Goal: Entertainment & Leisure: Consume media (video, audio)

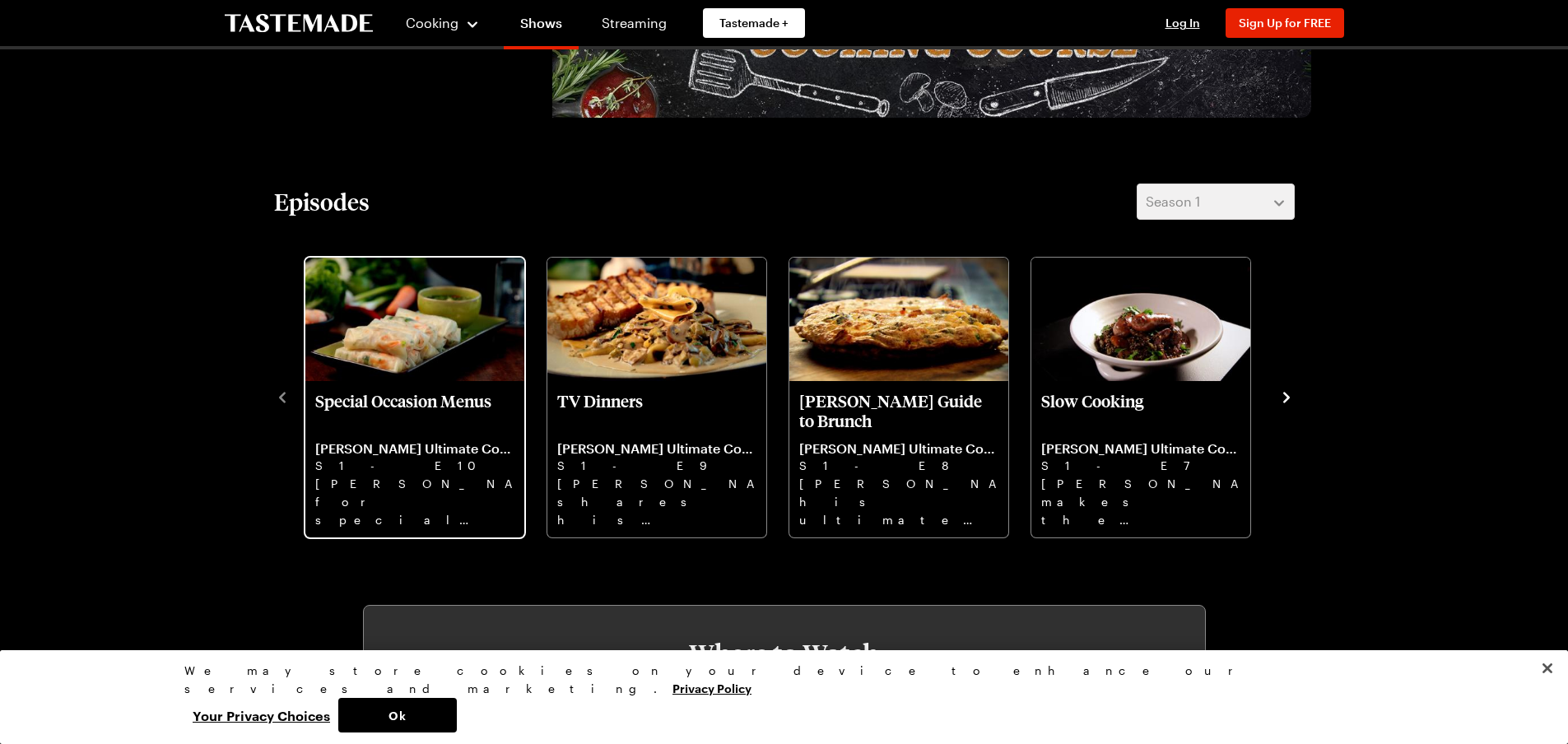
scroll to position [411, 0]
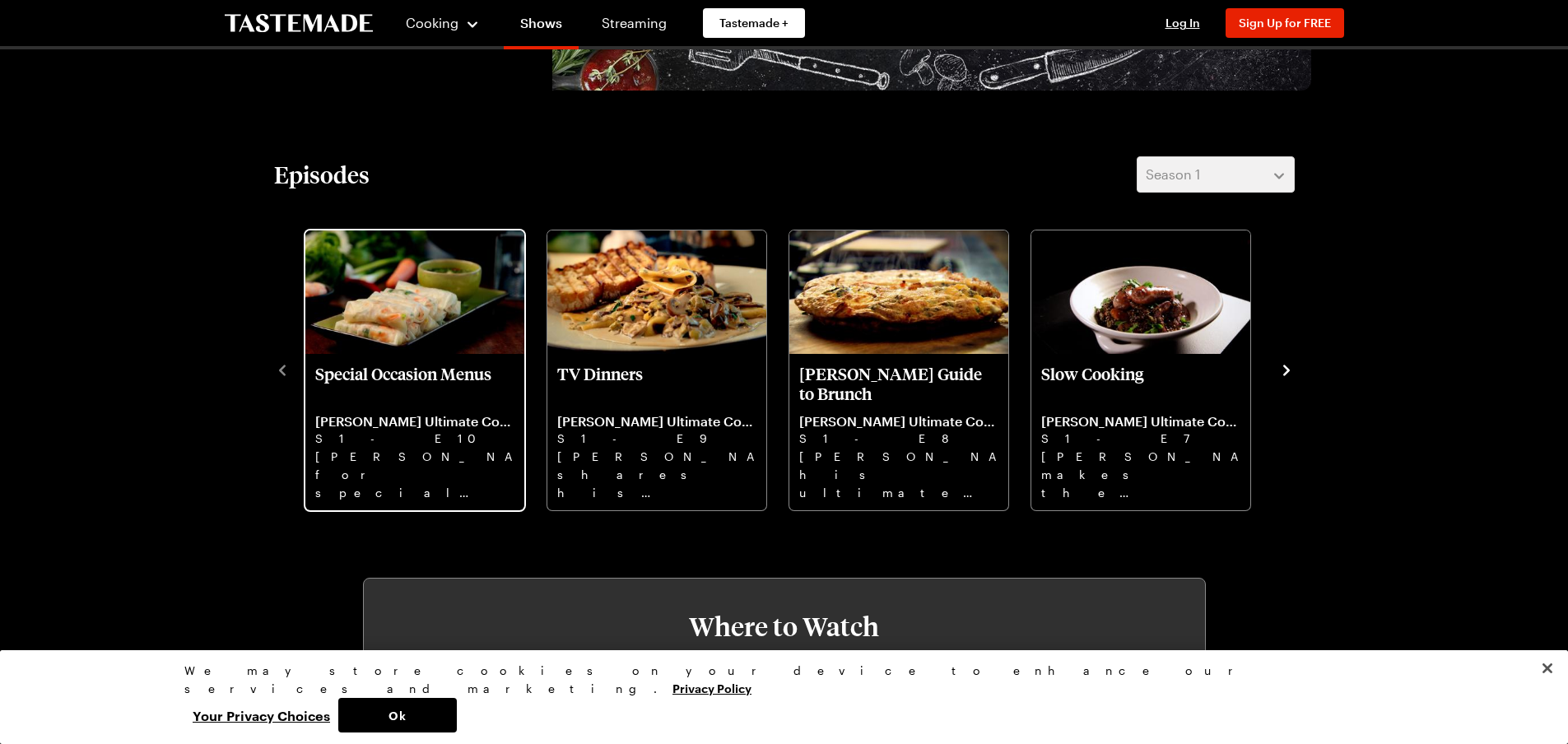
click at [388, 464] on p "[PERSON_NAME] for special occasions, including stuffed lamb and Vietnamese-styl…" at bounding box center [414, 474] width 199 height 52
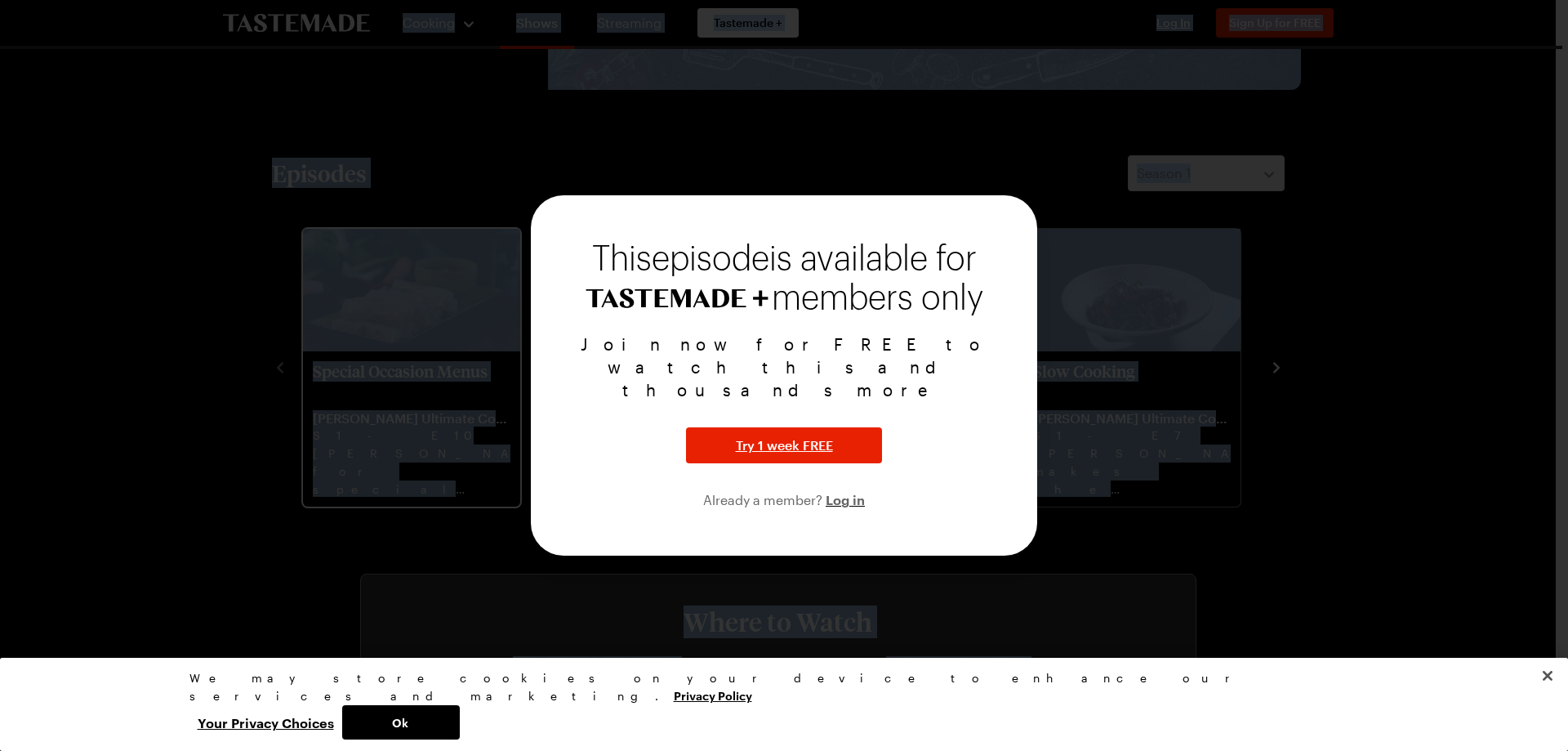
click at [384, 460] on div at bounding box center [784, 376] width 1568 height 751
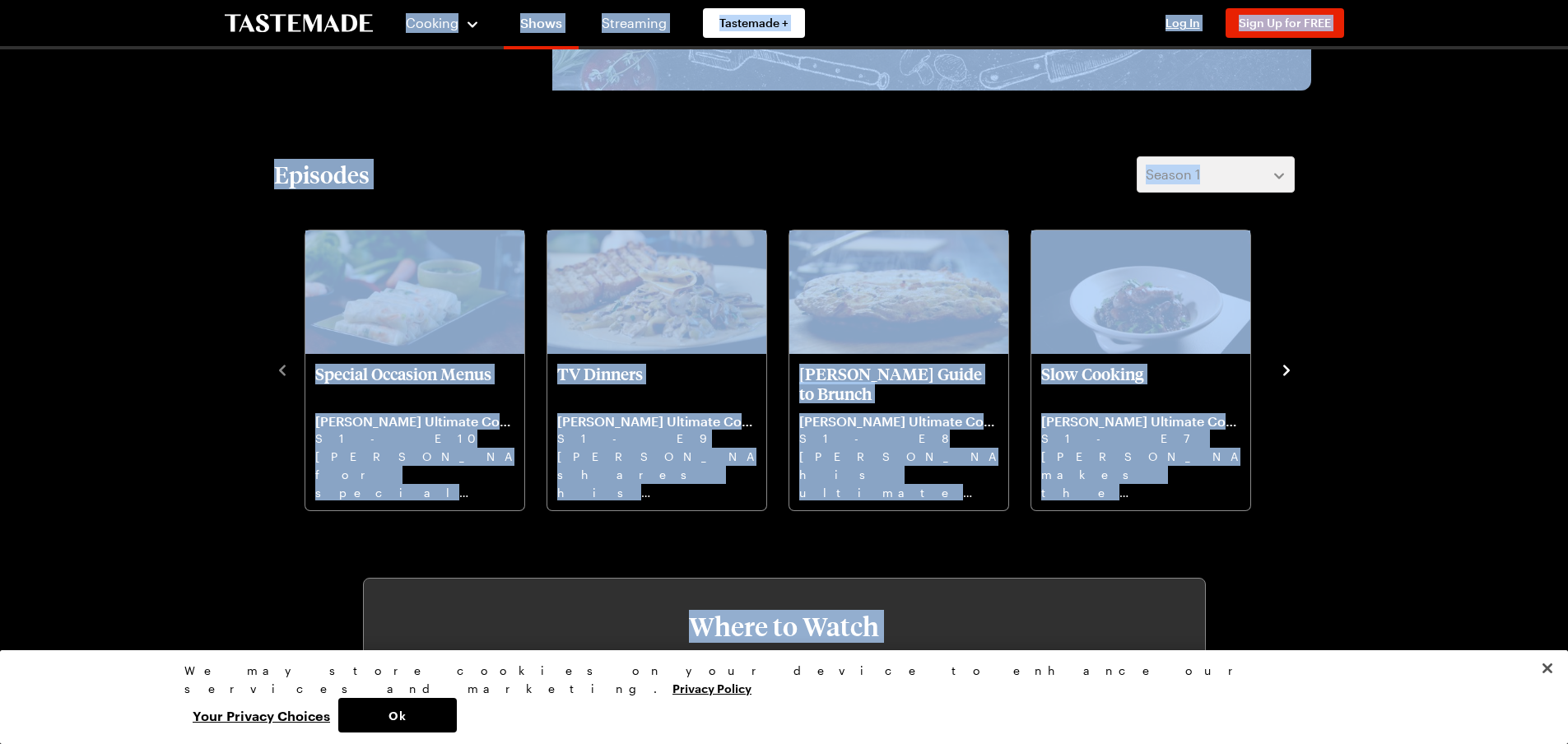
click at [396, 431] on div at bounding box center [784, 372] width 1568 height 744
click at [377, 334] on div at bounding box center [784, 372] width 1568 height 744
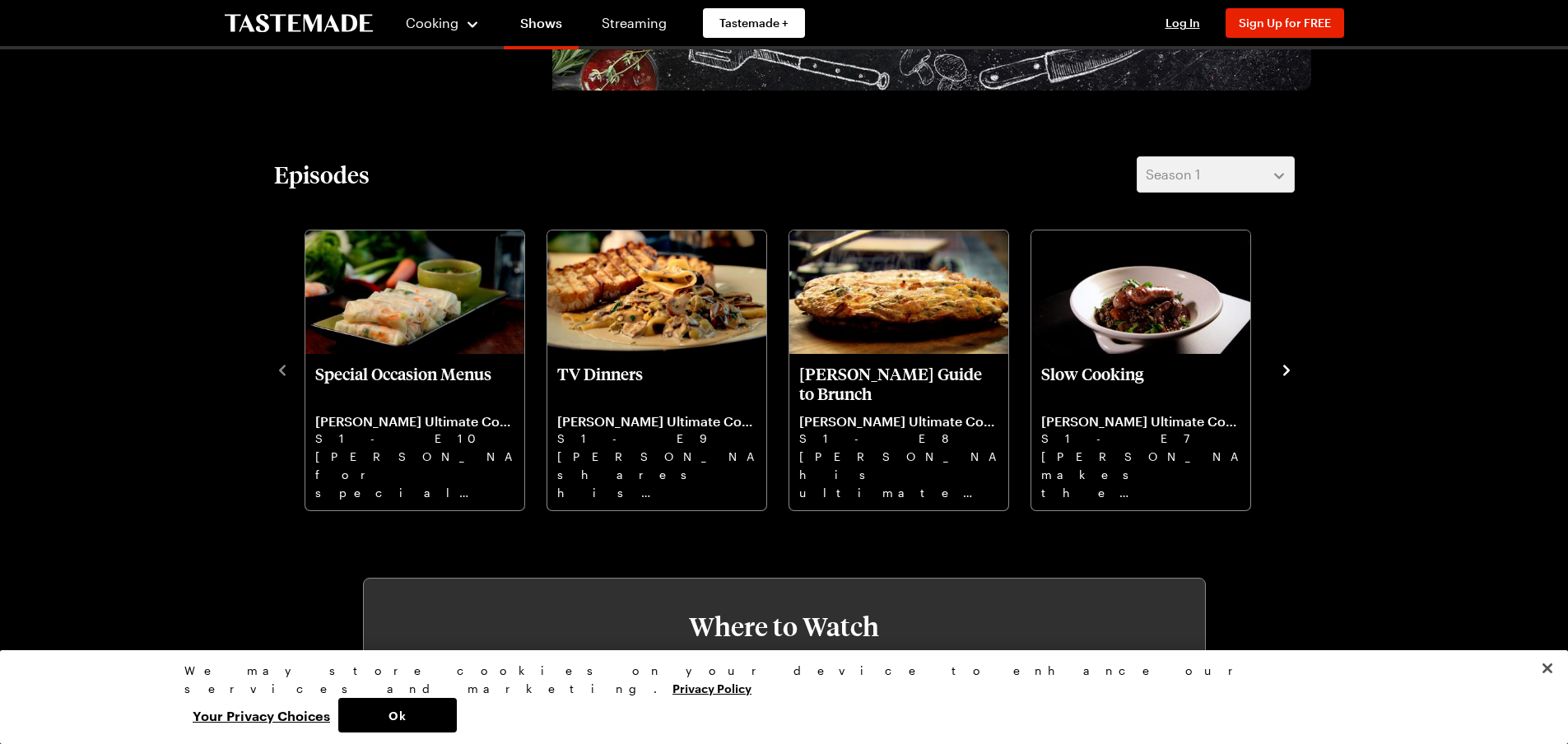
click at [377, 334] on div at bounding box center [784, 372] width 1568 height 744
click at [381, 333] on div at bounding box center [784, 372] width 1568 height 744
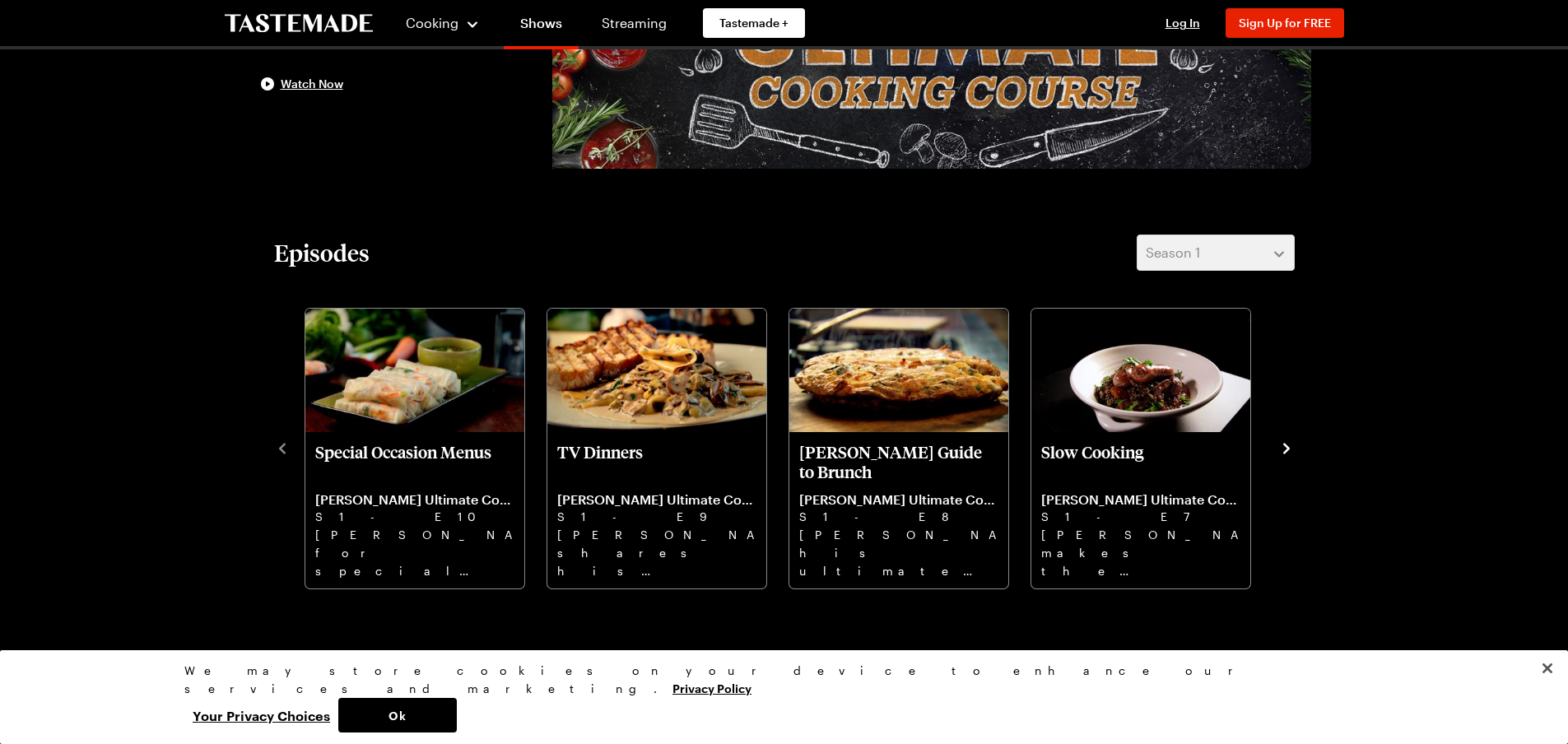
scroll to position [332, 0]
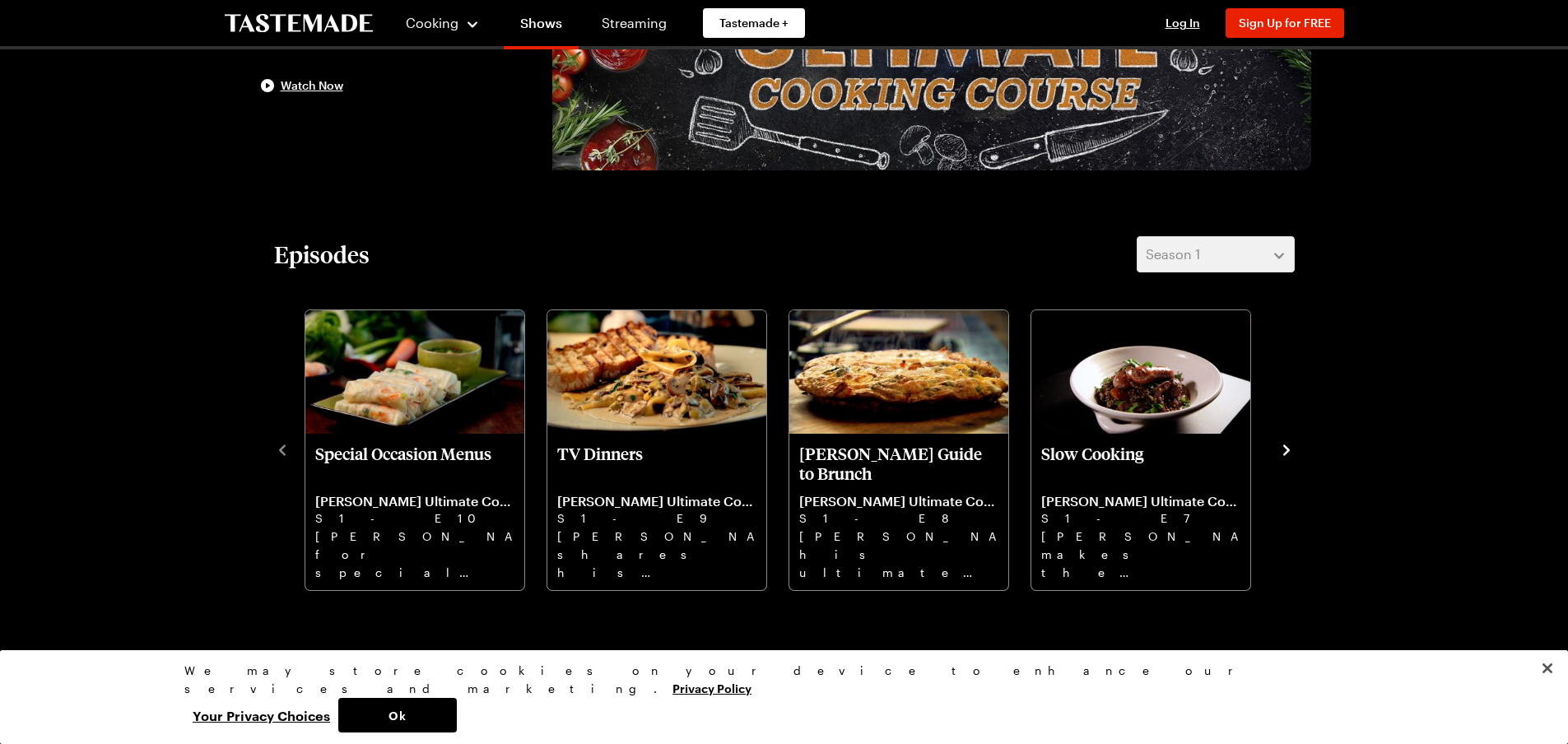
click at [368, 432] on div at bounding box center [784, 372] width 1568 height 744
click at [659, 388] on div "Join now for FREE to watch this and thousands more Try 1 week FREE Already a me…" at bounding box center [784, 415] width 447 height 170
click at [389, 385] on div at bounding box center [784, 372] width 1568 height 744
click at [1293, 446] on div at bounding box center [784, 372] width 1568 height 744
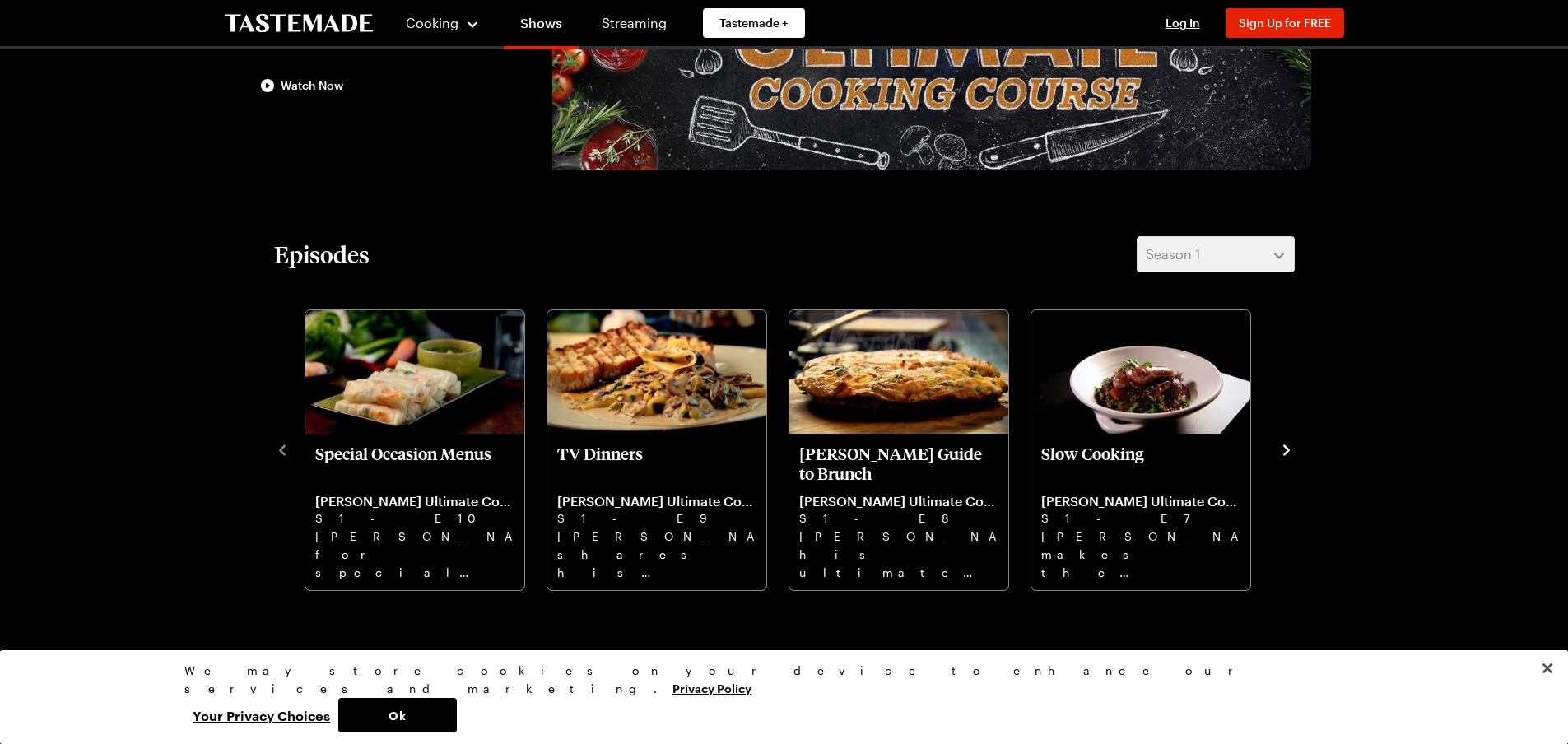
click at [1284, 448] on div at bounding box center [784, 372] width 1568 height 744
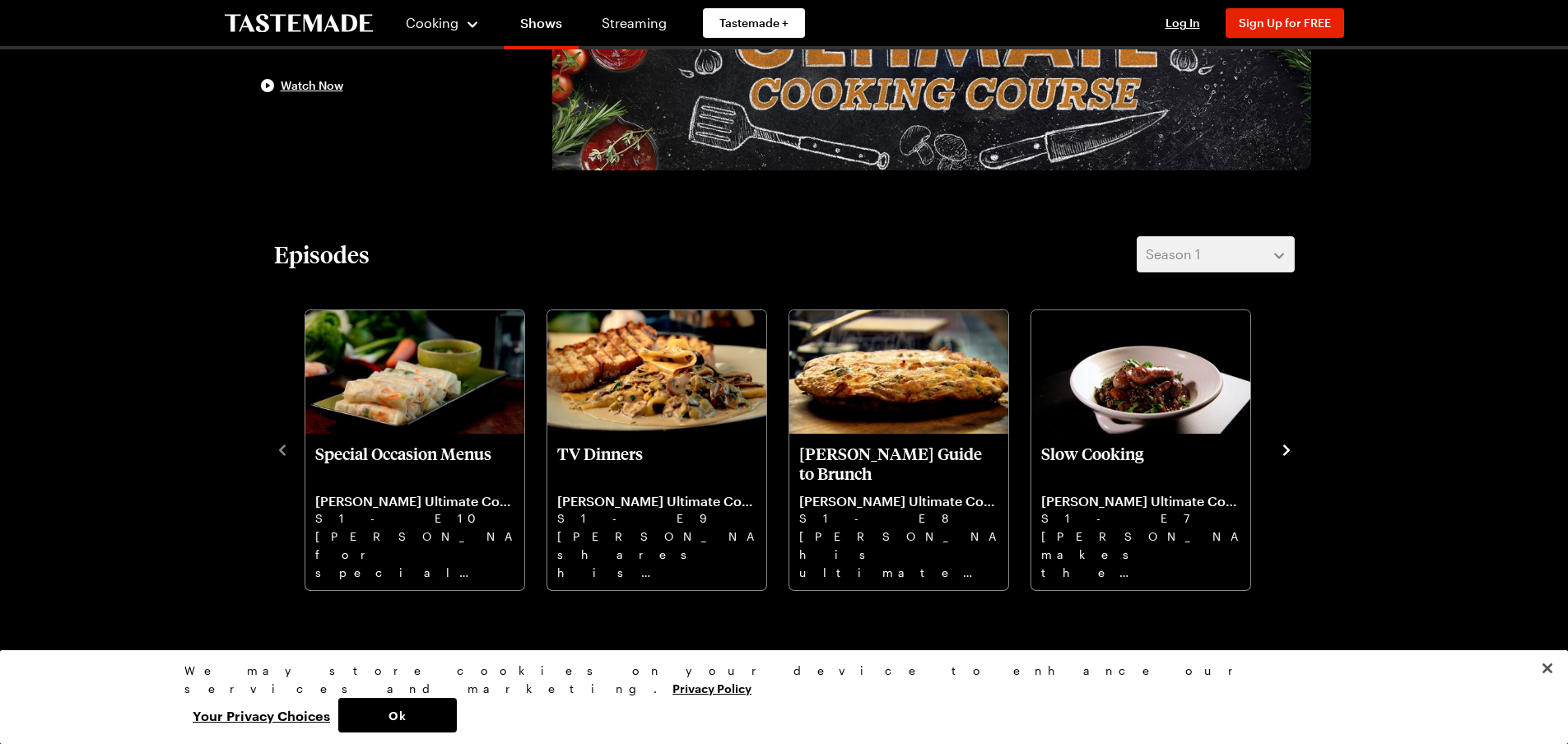
click at [1284, 448] on div at bounding box center [784, 372] width 1568 height 744
click at [1280, 246] on div at bounding box center [784, 372] width 1568 height 744
click at [1280, 254] on div at bounding box center [784, 372] width 1568 height 744
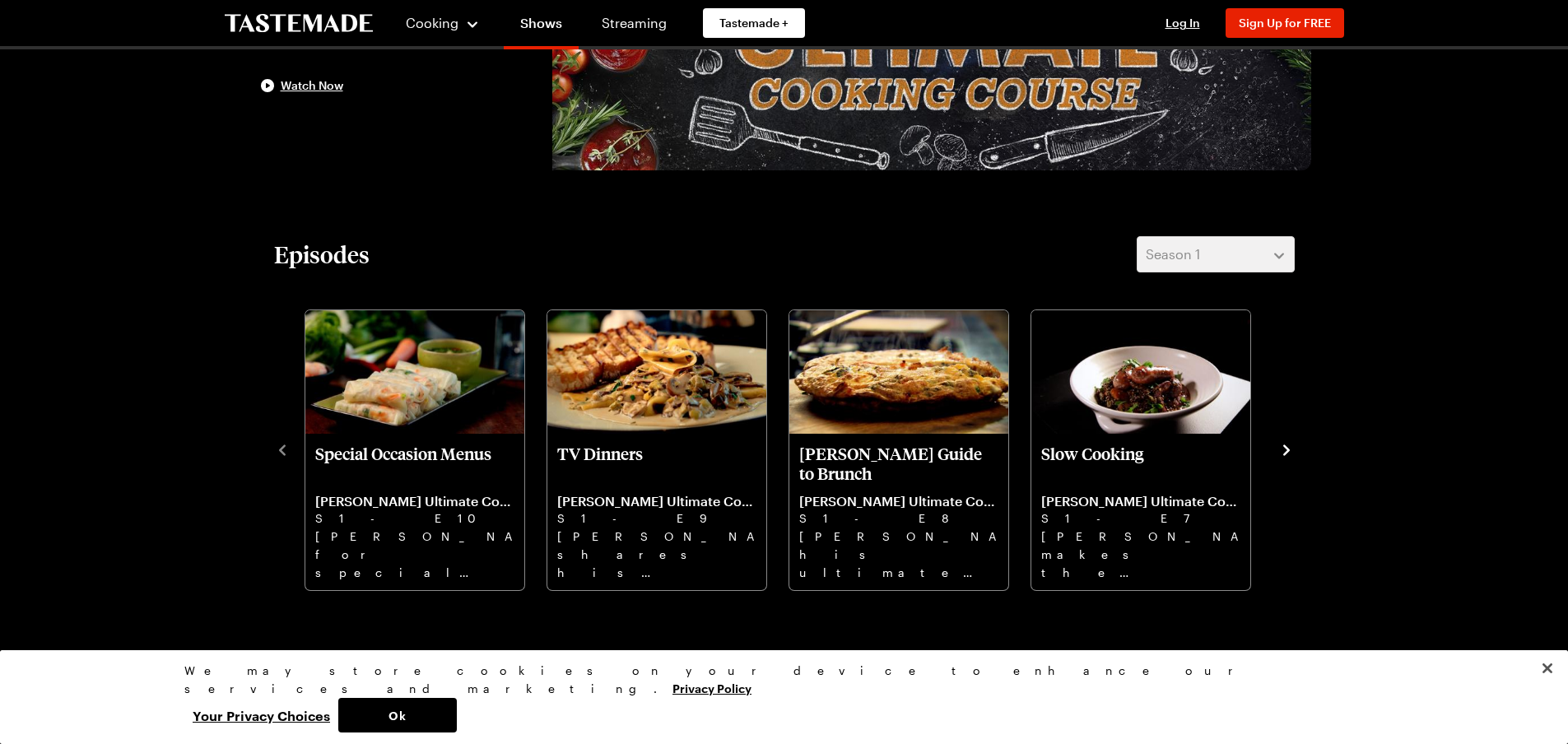
click at [1280, 254] on div at bounding box center [784, 372] width 1568 height 744
